Goal: Task Accomplishment & Management: Use online tool/utility

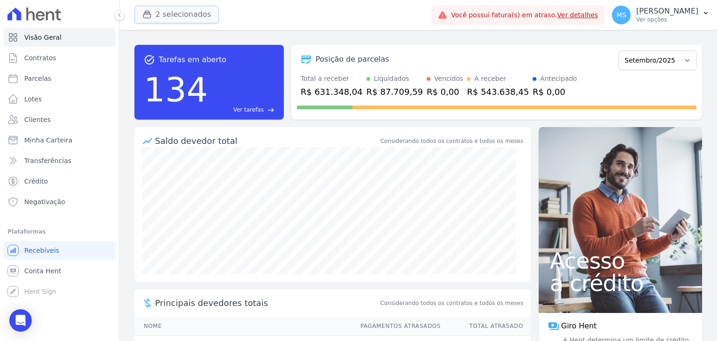
click at [170, 14] on button "2 selecionados" at bounding box center [176, 15] width 85 height 18
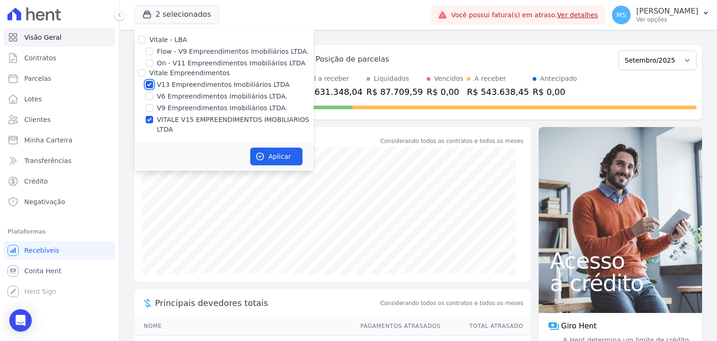
click at [148, 81] on input "V13 Empreendimentos Imobiliários LTDA" at bounding box center [149, 84] width 7 height 7
checkbox input "false"
click at [275, 148] on button "Aplicar" at bounding box center [276, 157] width 52 height 18
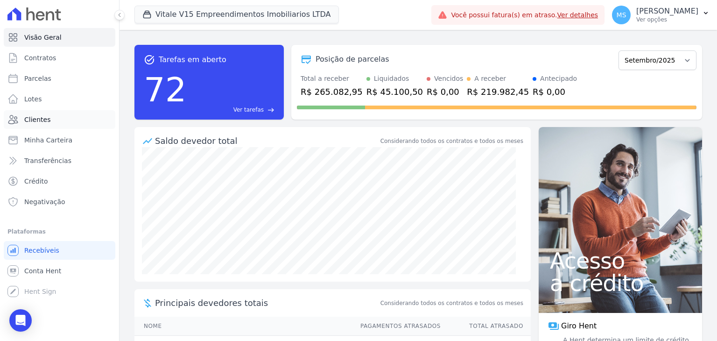
click at [35, 120] on span "Clientes" at bounding box center [37, 119] width 26 height 9
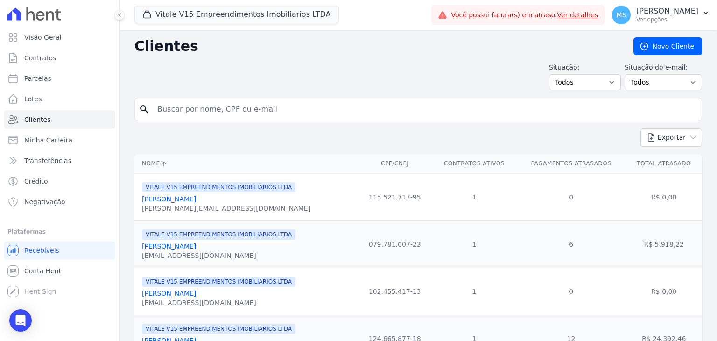
click at [184, 103] on input "search" at bounding box center [425, 109] width 546 height 19
type input "[PERSON_NAME]"
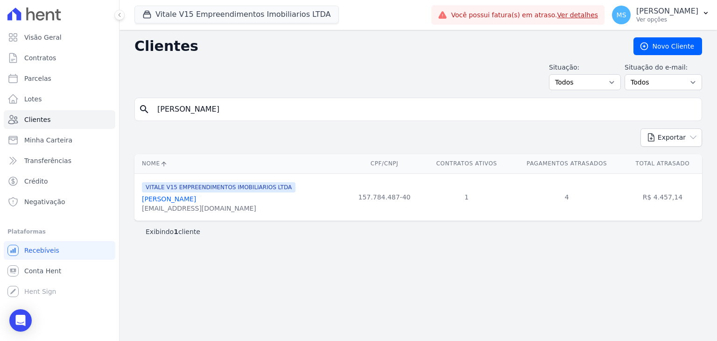
click at [196, 202] on link "[PERSON_NAME]" at bounding box center [169, 198] width 54 height 7
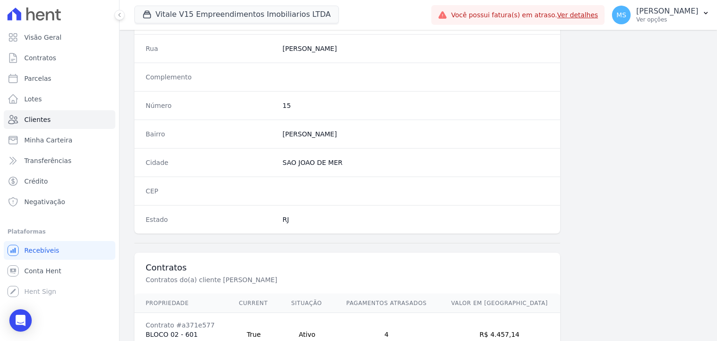
scroll to position [530, 0]
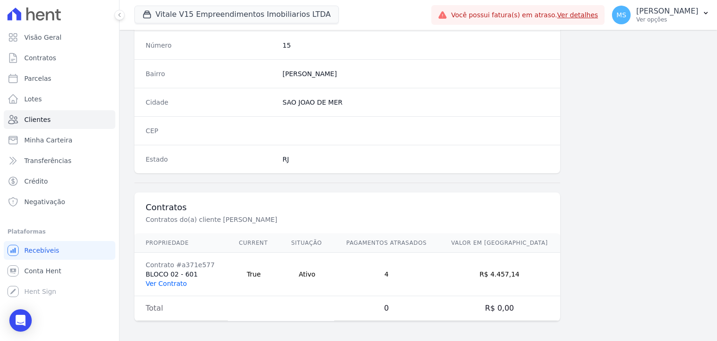
click at [176, 283] on link "Ver Contrato" at bounding box center [166, 283] width 41 height 7
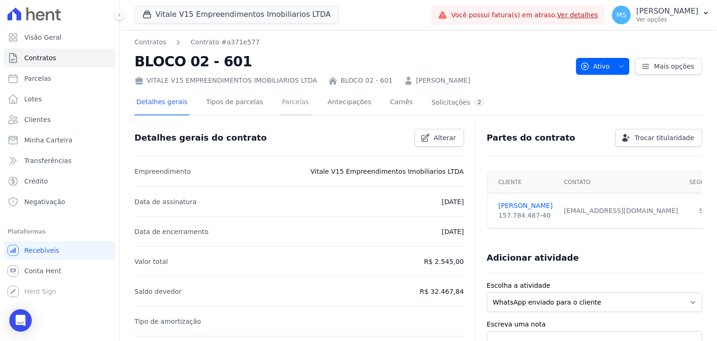
click at [287, 104] on link "Parcelas" at bounding box center [295, 103] width 31 height 25
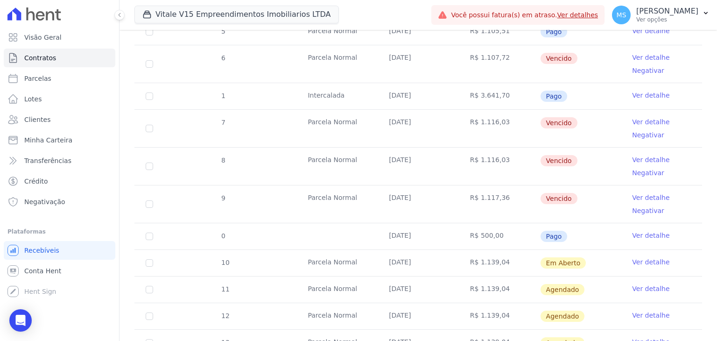
scroll to position [387, 0]
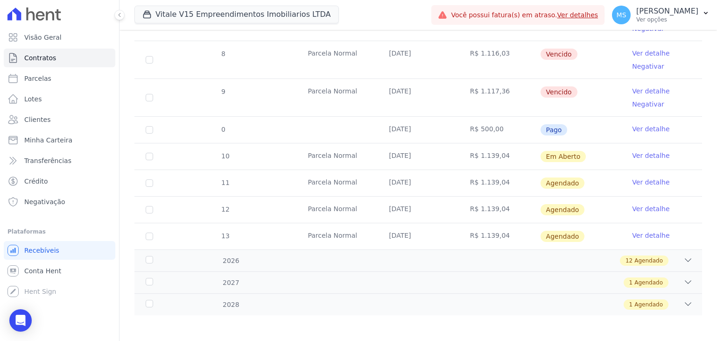
click at [649, 155] on link "Ver detalhe" at bounding box center [650, 155] width 37 height 9
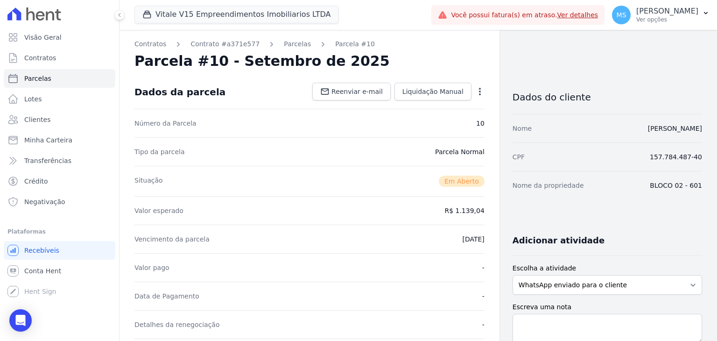
click at [475, 93] on icon "button" at bounding box center [479, 91] width 9 height 9
click at [425, 125] on link "Cancelar Cobrança" at bounding box center [440, 121] width 82 height 17
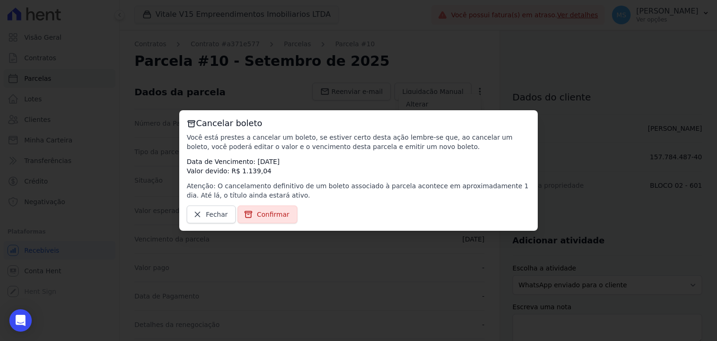
click at [263, 225] on div "Cancelar boleto Você está prestes a cancelar um boleto, se estiver certo desta …" at bounding box center [358, 170] width 359 height 120
click at [261, 216] on span "Confirmar" at bounding box center [273, 214] width 33 height 9
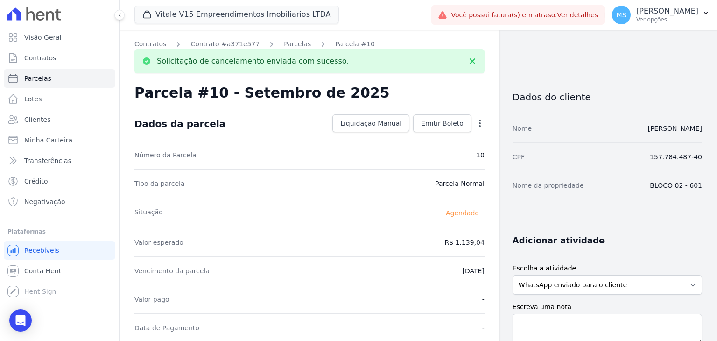
click at [284, 45] on link "Parcelas" at bounding box center [297, 44] width 27 height 10
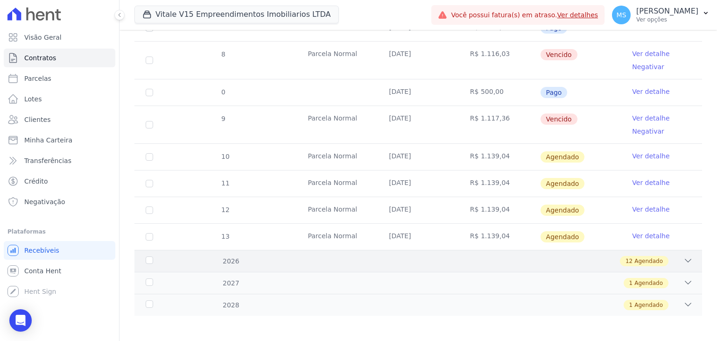
scroll to position [387, 0]
click at [641, 153] on link "Ver detalhe" at bounding box center [650, 155] width 37 height 9
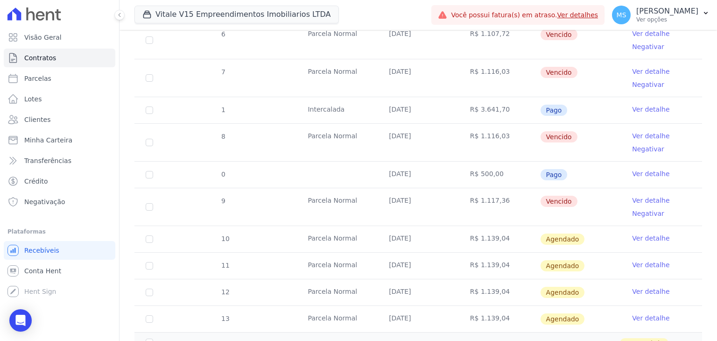
scroll to position [374, 0]
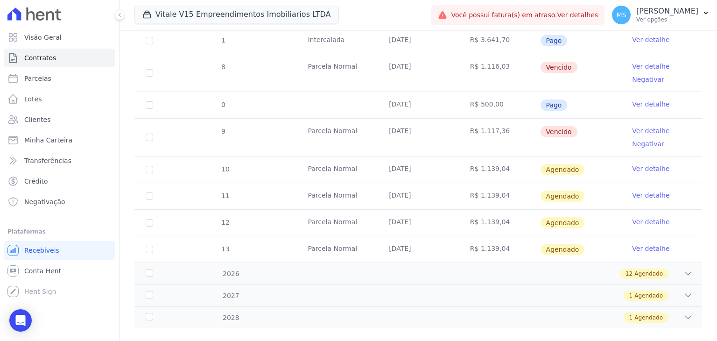
click at [641, 128] on link "Ver detalhe" at bounding box center [650, 130] width 37 height 9
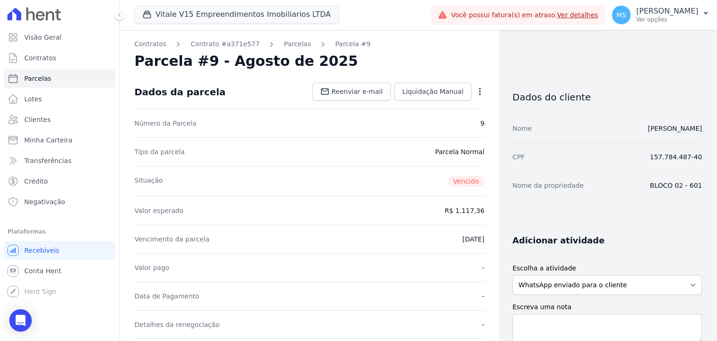
click at [475, 88] on icon "button" at bounding box center [479, 91] width 9 height 9
click at [433, 125] on link "Cancelar Cobrança" at bounding box center [440, 121] width 82 height 17
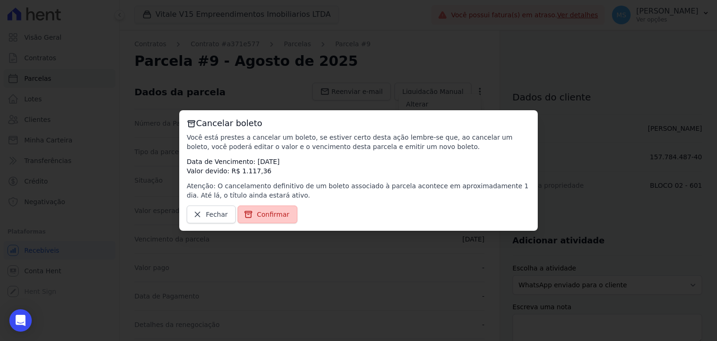
click at [279, 212] on span "Confirmar" at bounding box center [273, 214] width 33 height 9
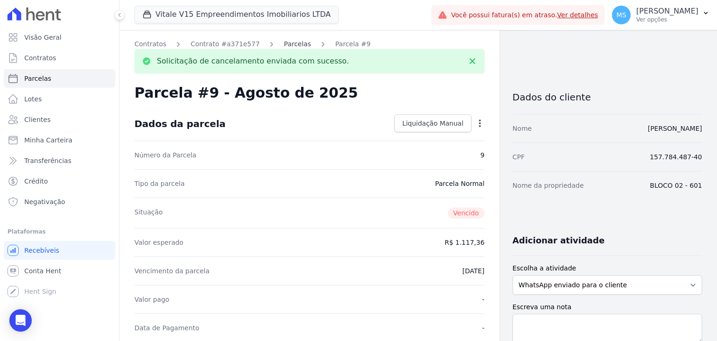
click at [291, 42] on link "Parcelas" at bounding box center [297, 44] width 27 height 10
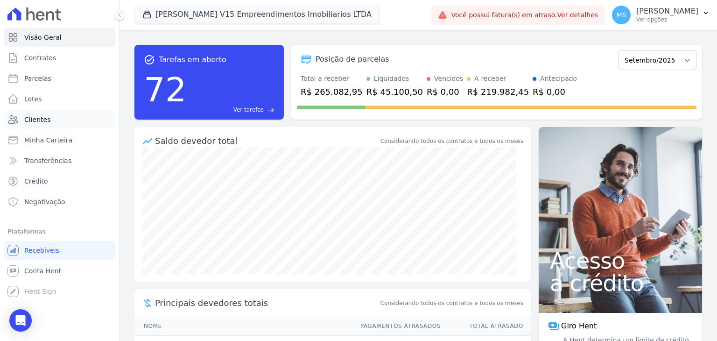
click at [33, 118] on span "Clientes" at bounding box center [37, 119] width 26 height 9
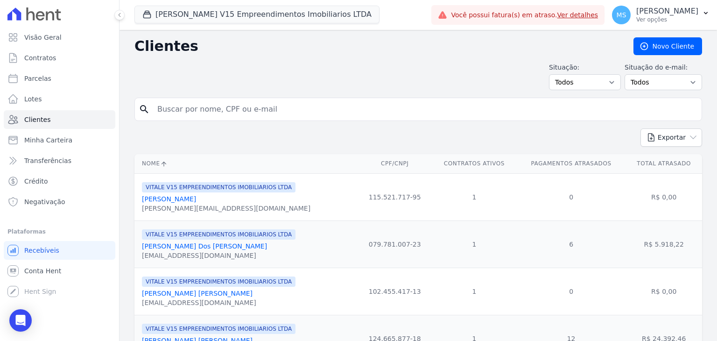
click at [192, 111] on input "search" at bounding box center [425, 109] width 546 height 19
type input "raquel"
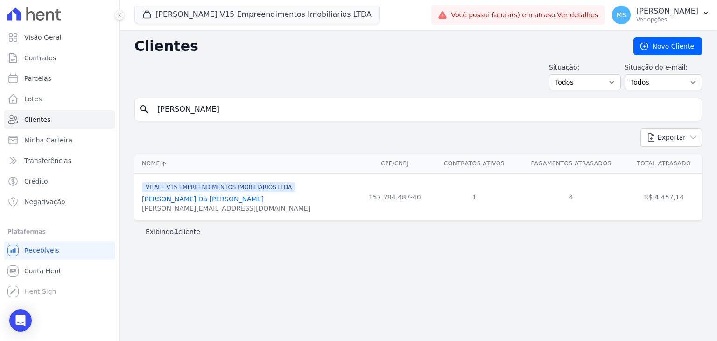
click at [202, 200] on link "[PERSON_NAME]" at bounding box center [203, 198] width 122 height 7
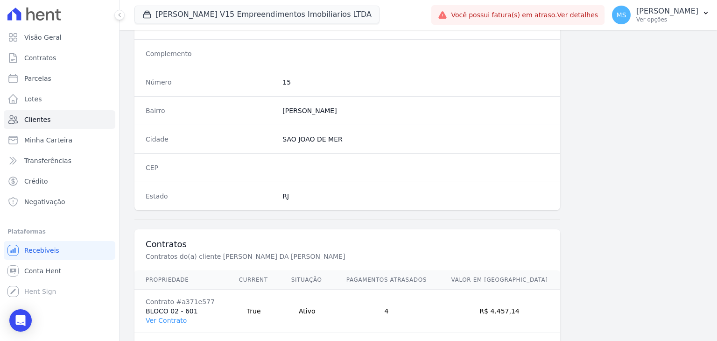
scroll to position [530, 0]
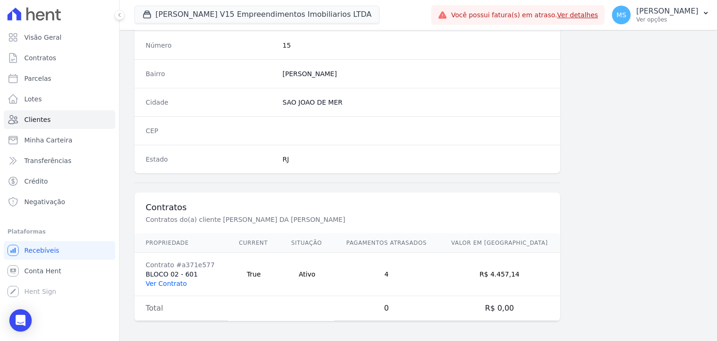
click at [168, 284] on link "Ver Contrato" at bounding box center [166, 283] width 41 height 7
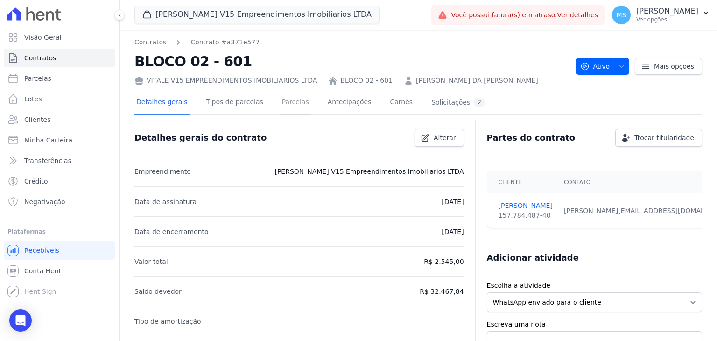
click at [284, 98] on link "Parcelas" at bounding box center [295, 103] width 31 height 25
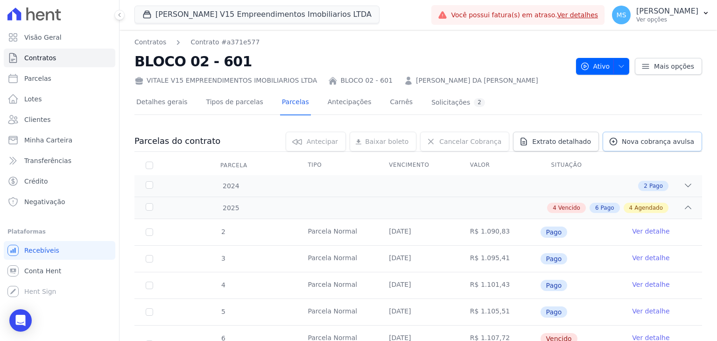
click at [647, 139] on span "Nova cobrança avulsa" at bounding box center [658, 141] width 72 height 9
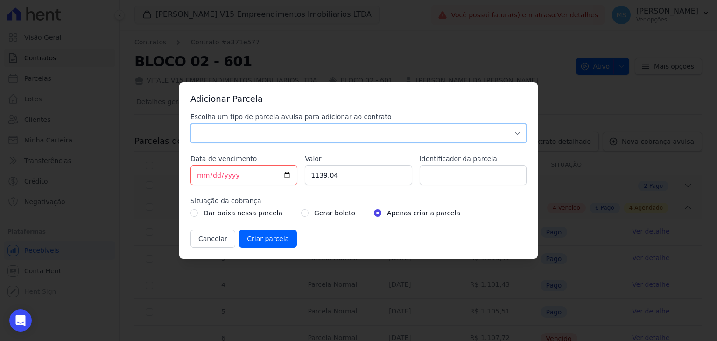
click at [234, 134] on select "Parcela Normal Sinal Caução Intercalada Chaves Pré Chaves Pós Chaves Taxas Quit…" at bounding box center [359, 133] width 336 height 20
select select "others"
click at [191, 123] on select "Parcela Normal Sinal Caução Intercalada Chaves Pré Chaves Pós Chaves Taxas Quit…" at bounding box center [359, 133] width 336 height 20
click at [204, 176] on input "[DATE]" at bounding box center [244, 175] width 107 height 20
type input "2025-09-20"
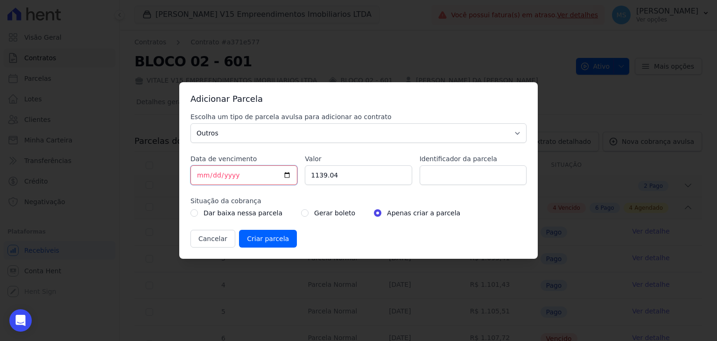
click at [200, 175] on input "Data de vencimento" at bounding box center [244, 175] width 107 height 20
type input "2025-09-10"
drag, startPoint x: 458, startPoint y: 170, endPoint x: 449, endPoint y: 169, distance: 8.4
click at [458, 169] on input "Identificador da parcela" at bounding box center [473, 175] width 107 height 20
type input "BOLETO AVULSO - 337201"
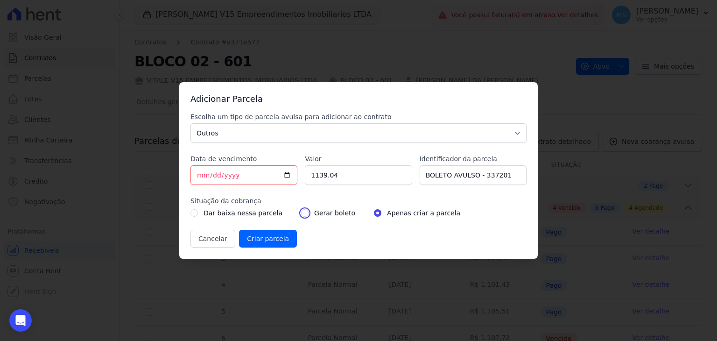
click at [301, 213] on input "radio" at bounding box center [304, 212] width 7 height 7
radio input "true"
drag, startPoint x: 351, startPoint y: 178, endPoint x: 174, endPoint y: 150, distance: 179.2
click at [175, 151] on div "Adicionar Parcela Escolha um tipo de parcela avulsa para adicionar ao contrato …" at bounding box center [358, 170] width 717 height 341
type input "601.14"
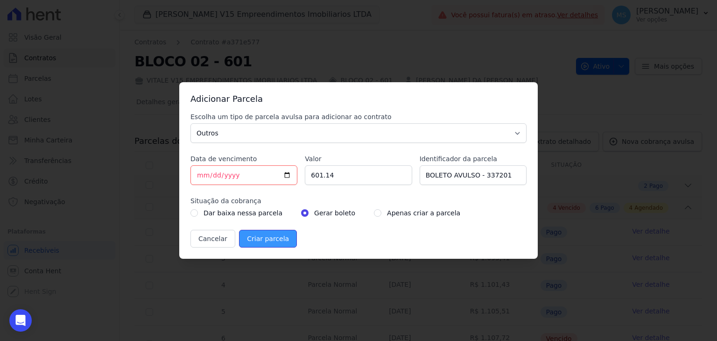
click at [275, 234] on input "Criar parcela" at bounding box center [268, 239] width 58 height 18
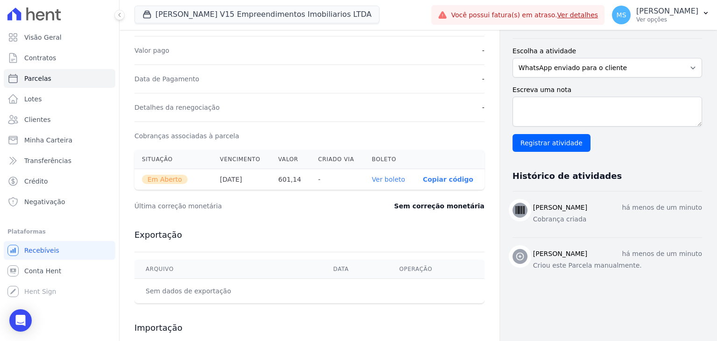
scroll to position [233, 0]
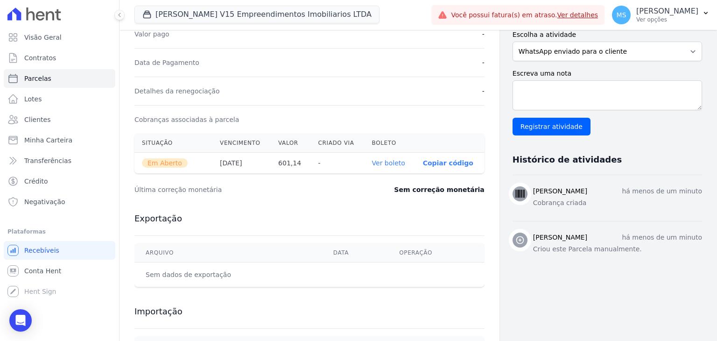
click at [382, 167] on th "Ver boleto" at bounding box center [390, 163] width 51 height 21
click at [383, 162] on link "Ver boleto" at bounding box center [388, 162] width 33 height 7
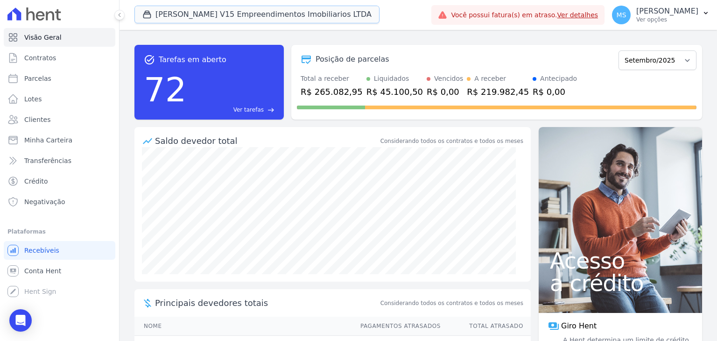
click at [163, 13] on button "[PERSON_NAME] V15 Empreendimentos Imobiliarios LTDA" at bounding box center [256, 15] width 245 height 18
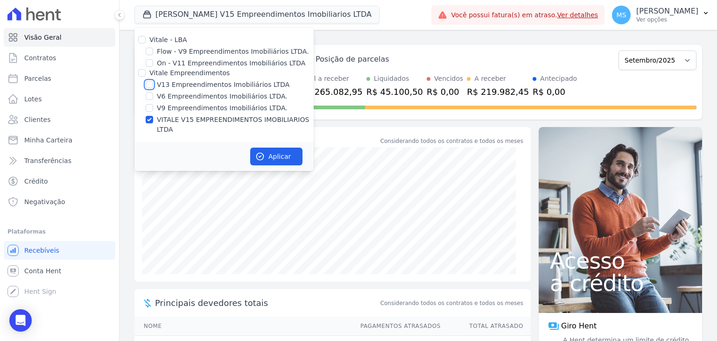
click at [153, 85] on input "V13 Empreendimentos Imobiliários LTDA" at bounding box center [149, 84] width 7 height 7
checkbox input "true"
click at [149, 118] on input "VITALE V15 EMPREENDIMENTOS IMOBILIARIOS LTDA" at bounding box center [149, 119] width 7 height 7
checkbox input "false"
click at [285, 148] on button "Aplicar" at bounding box center [276, 157] width 52 height 18
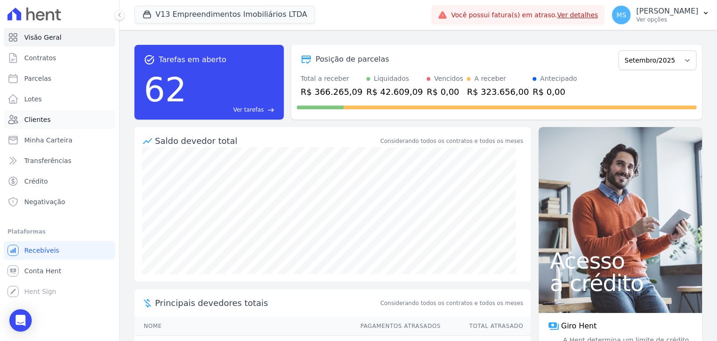
click at [41, 123] on span "Clientes" at bounding box center [37, 119] width 26 height 9
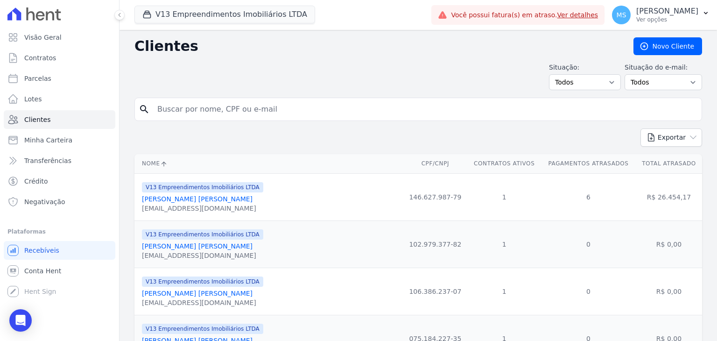
click at [169, 109] on input "search" at bounding box center [425, 109] width 546 height 19
type input "mariana camargo"
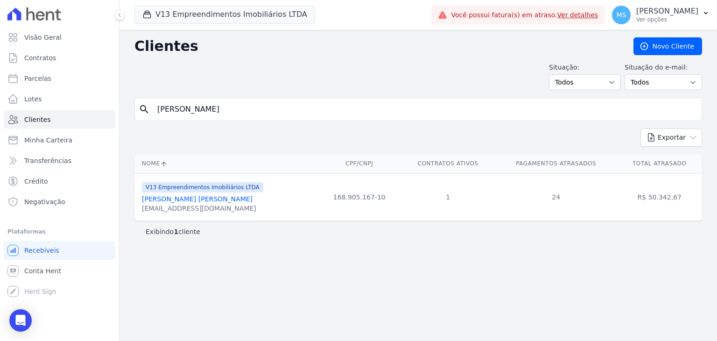
click at [209, 204] on div "mariih.cr28@gmail.com" at bounding box center [202, 208] width 121 height 9
click at [207, 202] on link "[PERSON_NAME]" at bounding box center [197, 198] width 111 height 7
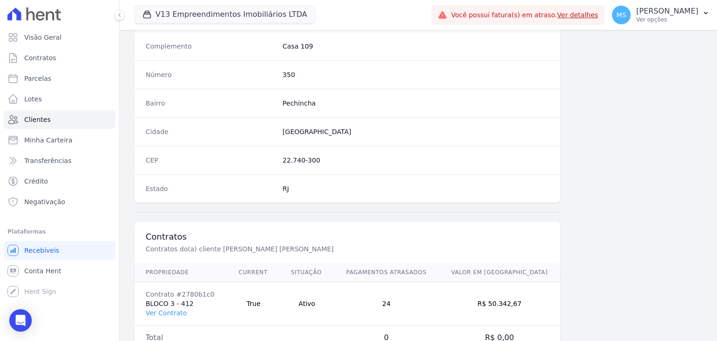
scroll to position [530, 0]
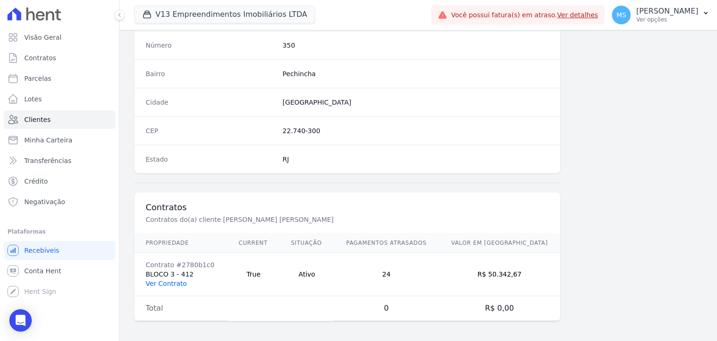
click at [170, 280] on link "Ver Contrato" at bounding box center [166, 283] width 41 height 7
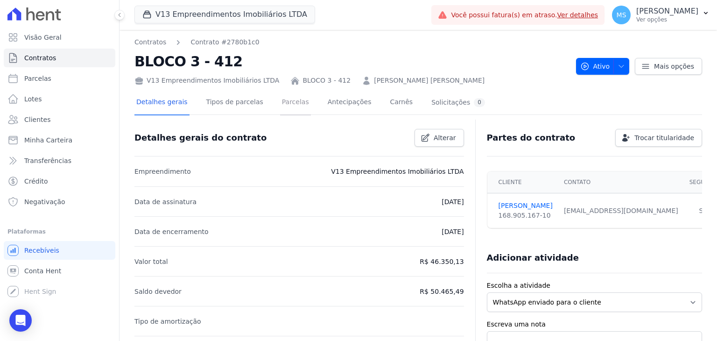
click at [282, 101] on link "Parcelas" at bounding box center [295, 103] width 31 height 25
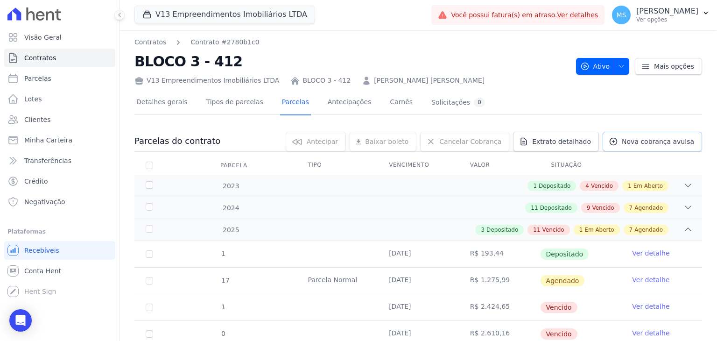
click at [633, 138] on span "Nova cobrança avulsa" at bounding box center [658, 141] width 72 height 9
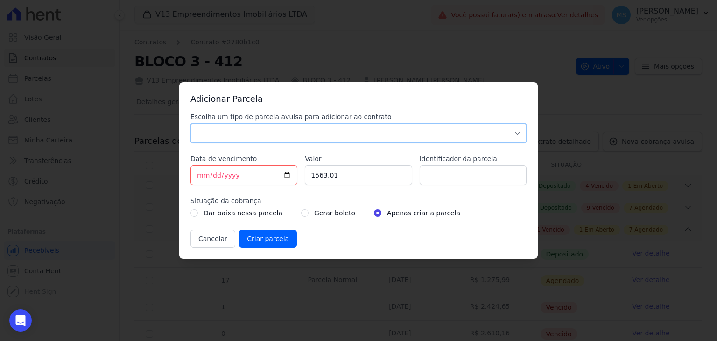
drag, startPoint x: 235, startPoint y: 133, endPoint x: 231, endPoint y: 141, distance: 9.6
click at [235, 133] on select "Parcela Normal Sinal Caução Intercalada Chaves Pré Chaves Pós Chaves Taxas Quit…" at bounding box center [359, 133] width 336 height 20
click at [191, 123] on select "Parcela Normal Sinal Caução Intercalada Chaves Pré Chaves Pós Chaves Taxas Quit…" at bounding box center [359, 133] width 336 height 20
click at [222, 128] on select "Parcela Normal Sinal Caução Intercalada Chaves Pré Chaves Pós Chaves Taxas Quit…" at bounding box center [359, 133] width 336 height 20
select select "settling"
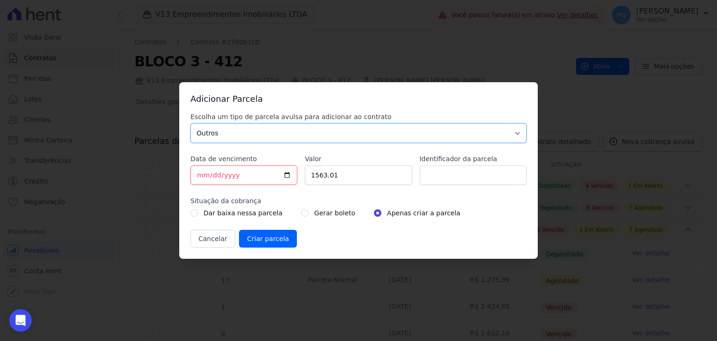
click at [191, 123] on select "Parcela Normal Sinal Caução Intercalada Chaves Pré Chaves Pós Chaves Taxas Quit…" at bounding box center [359, 133] width 336 height 20
drag, startPoint x: 346, startPoint y: 177, endPoint x: 263, endPoint y: 168, distance: 82.6
click at [263, 168] on div "Escolha um tipo de parcela avulsa para adicionar ao contrato Parcela Normal Sin…" at bounding box center [359, 179] width 336 height 135
type input "514.24"
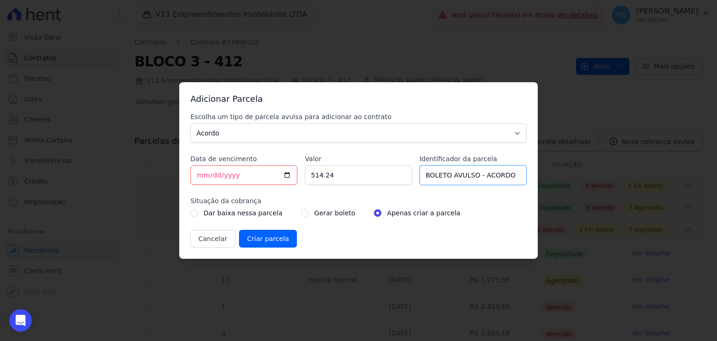
type input "BOLETO AVULSO - ACORDO"
click at [291, 213] on div "Dar baixa nessa parcela Gerar boleto Apenas criar a parcela" at bounding box center [359, 212] width 336 height 11
click at [301, 210] on input "radio" at bounding box center [304, 212] width 7 height 7
radio input "true"
click at [263, 240] on input "Criar parcela" at bounding box center [268, 239] width 58 height 18
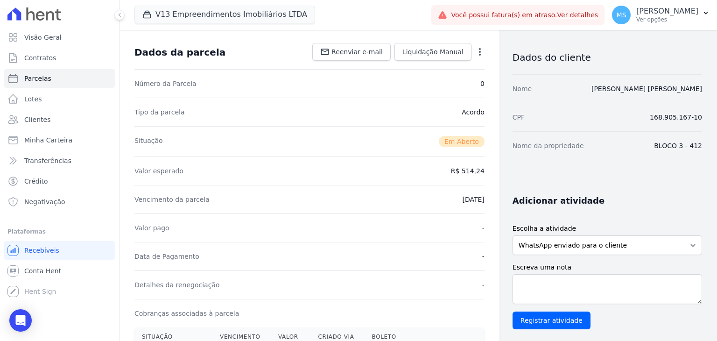
scroll to position [187, 0]
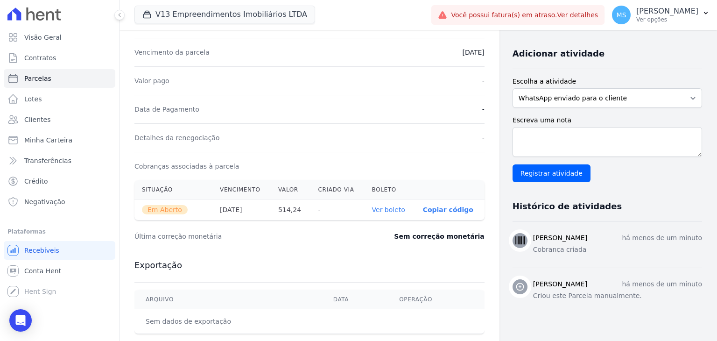
click at [400, 206] on link "Ver boleto" at bounding box center [388, 209] width 33 height 7
